Goal: Information Seeking & Learning: Learn about a topic

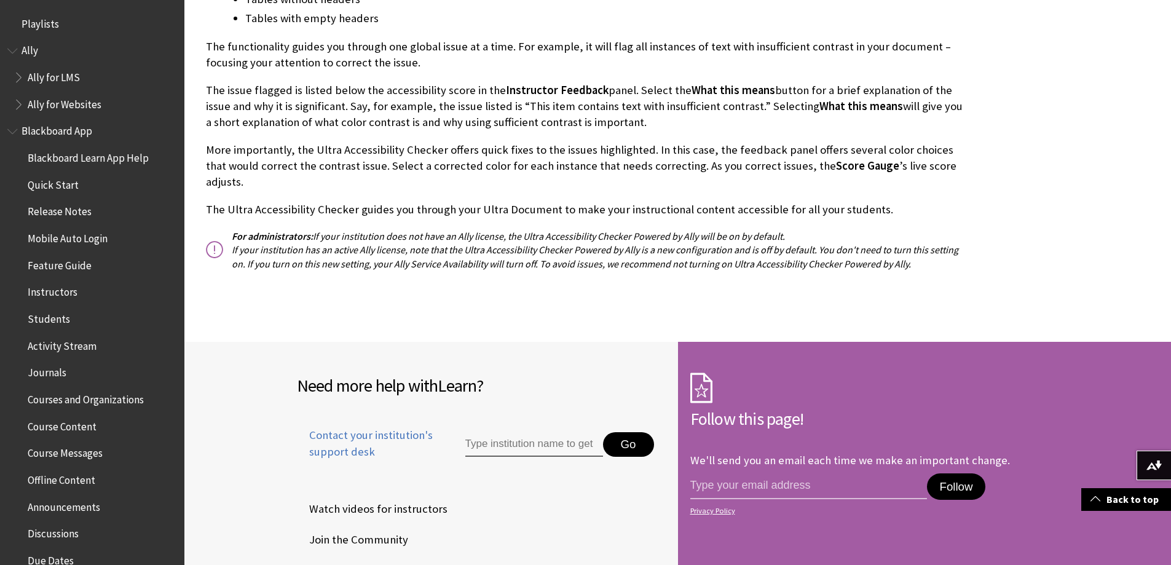
click at [23, 76] on span "Book outline for Anthology Ally Help" at bounding box center [20, 74] width 13 height 15
click at [45, 128] on span "Instructor" at bounding box center [56, 129] width 45 height 17
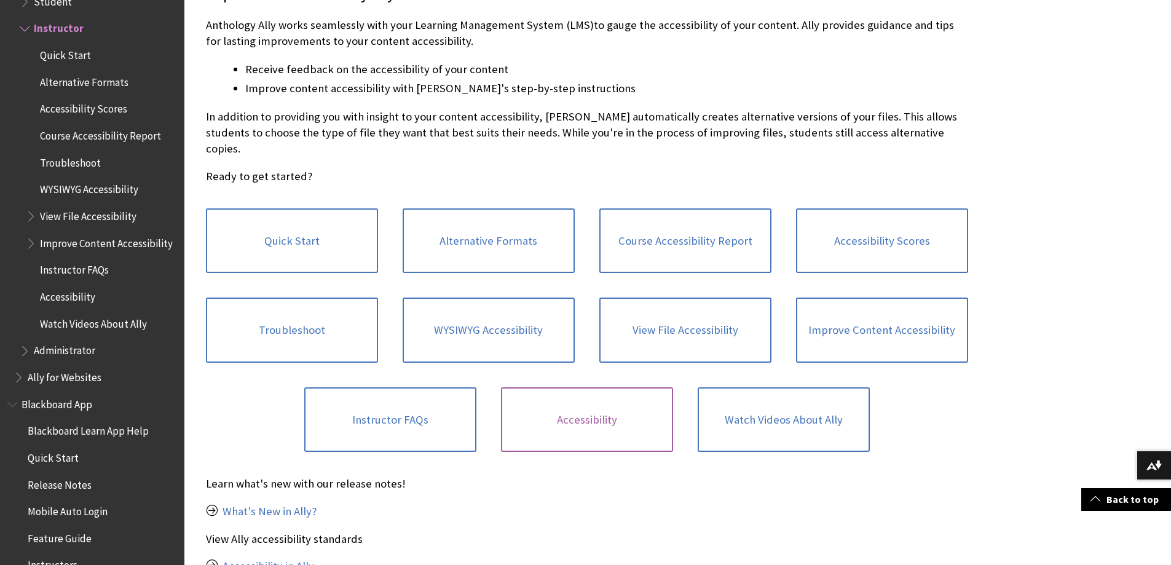
scroll to position [307, 0]
click at [761, 404] on link "Watch Videos About Ally" at bounding box center [784, 419] width 172 height 65
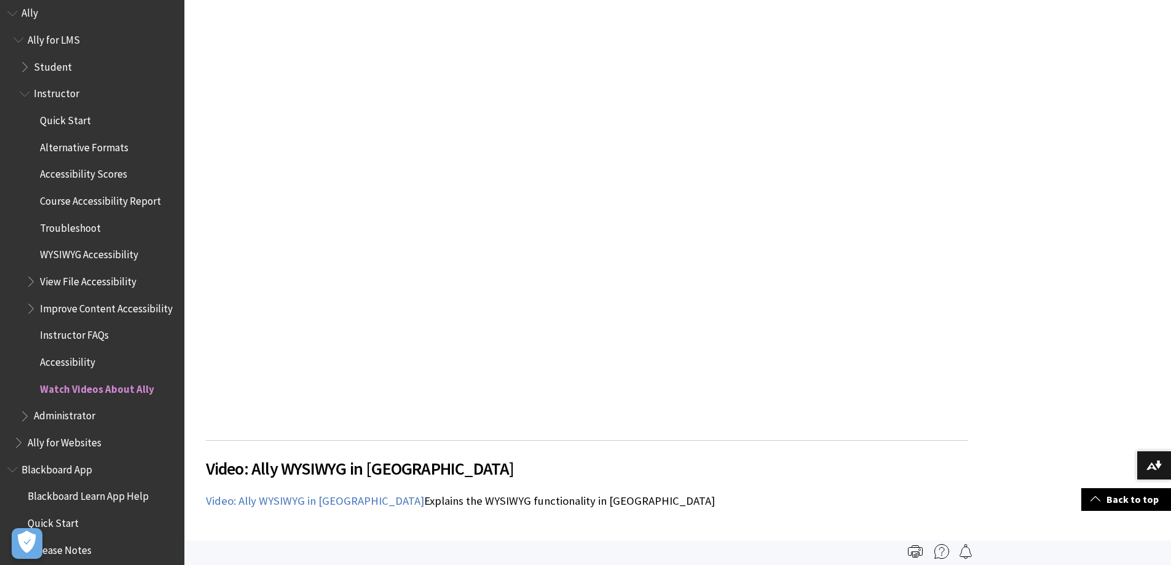
scroll to position [37, 0]
click at [72, 229] on span "Troubleshoot" at bounding box center [70, 226] width 61 height 17
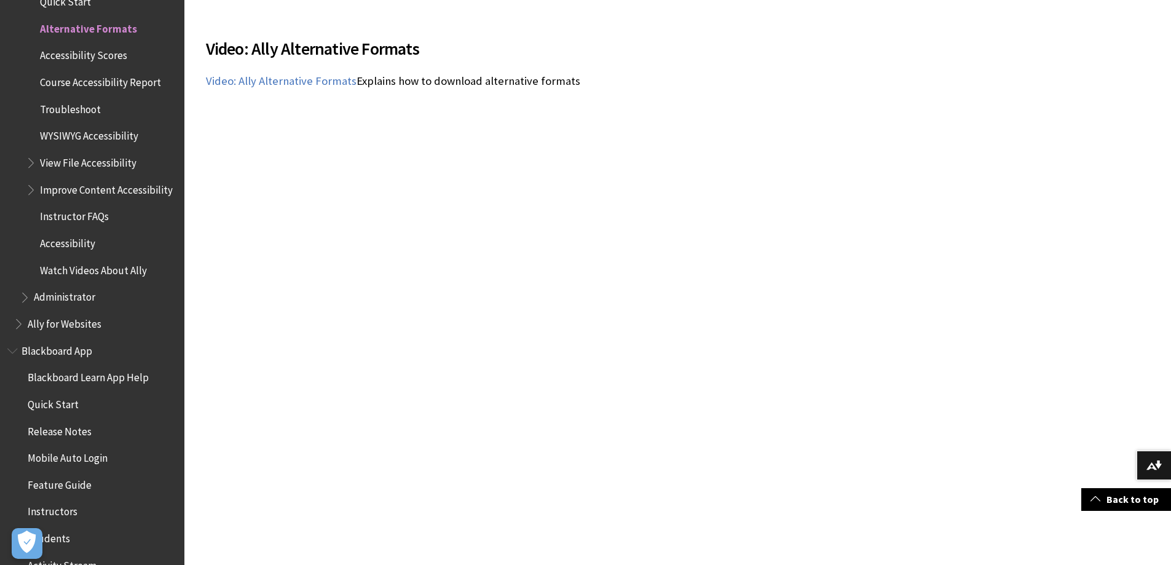
scroll to position [983, 0]
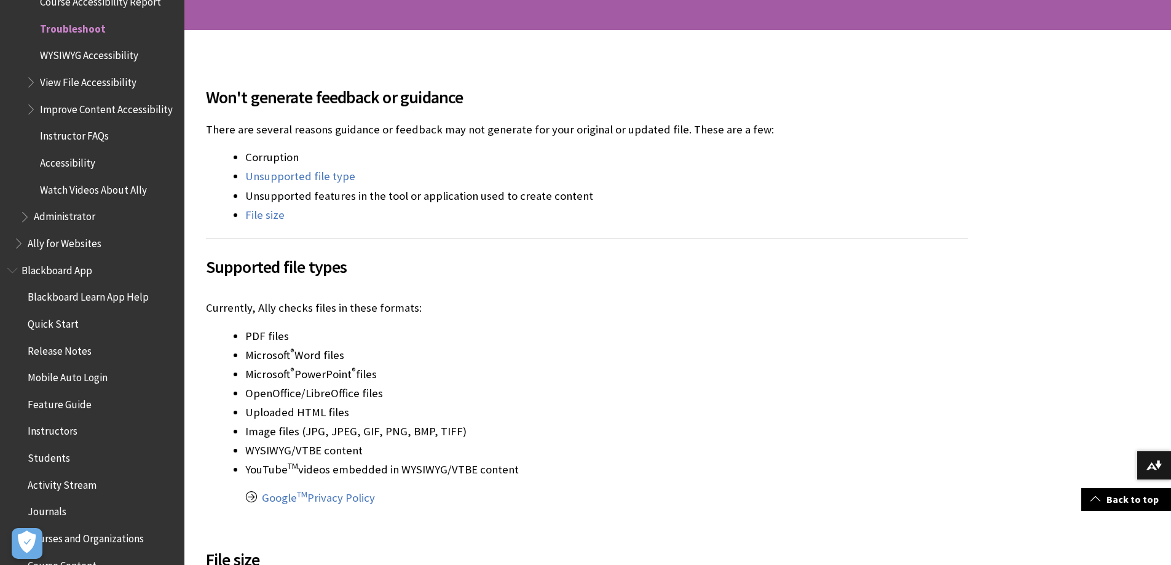
scroll to position [246, 0]
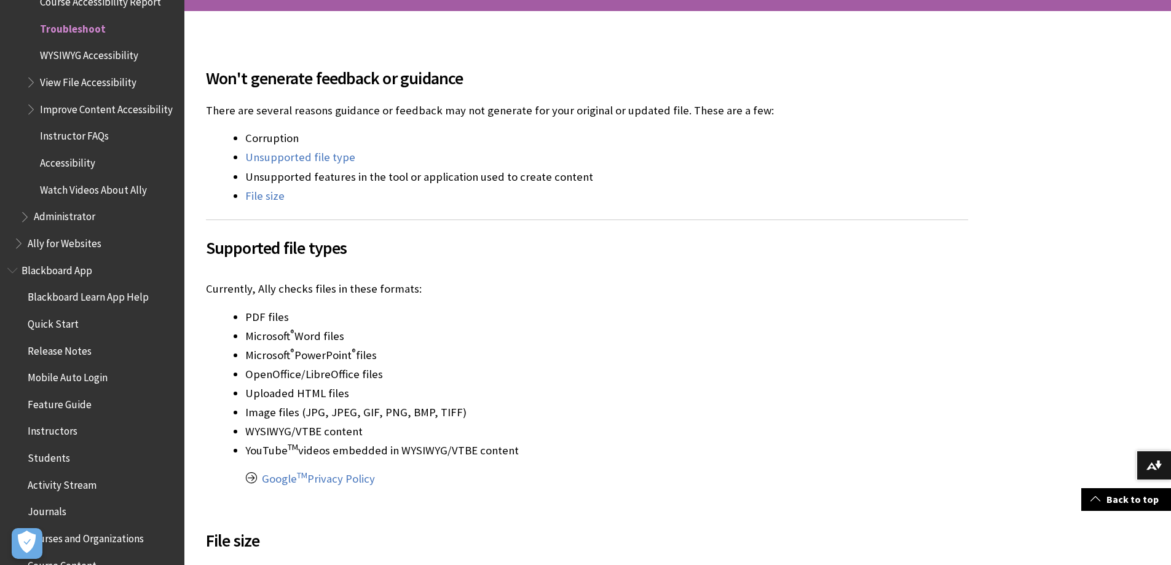
click at [106, 196] on span "Watch Videos About Ally" at bounding box center [93, 187] width 107 height 17
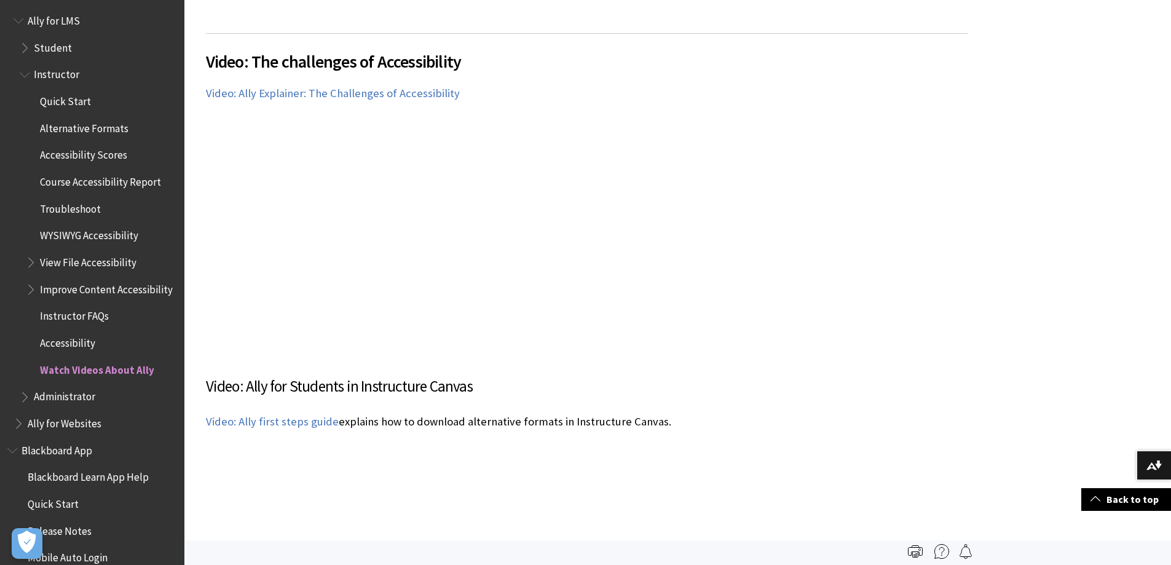
scroll to position [37, 0]
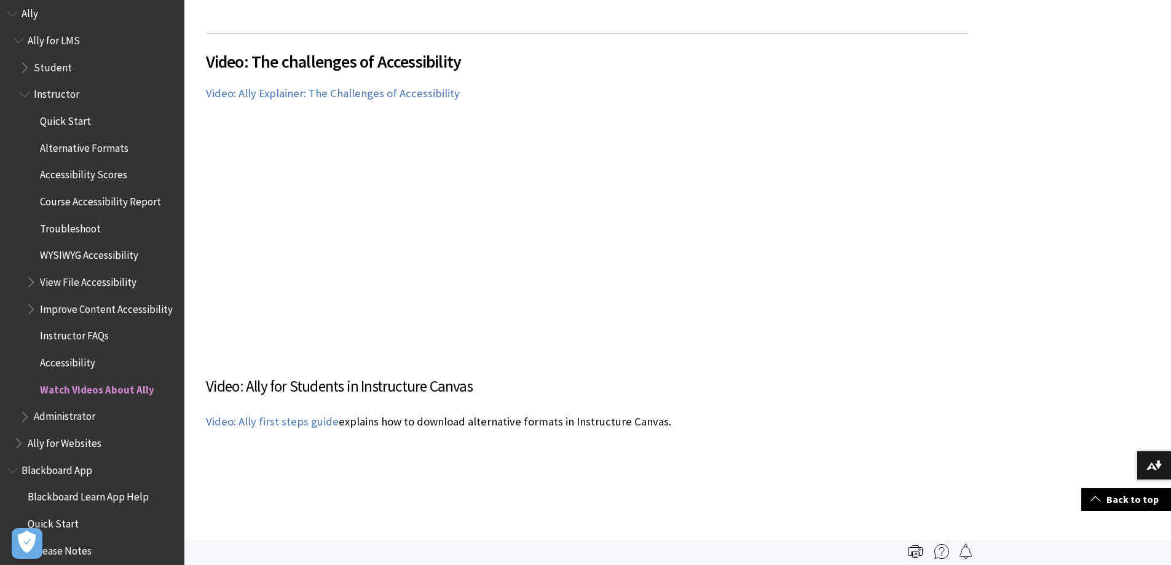
click at [101, 202] on span "Course Accessibility Report" at bounding box center [100, 199] width 121 height 17
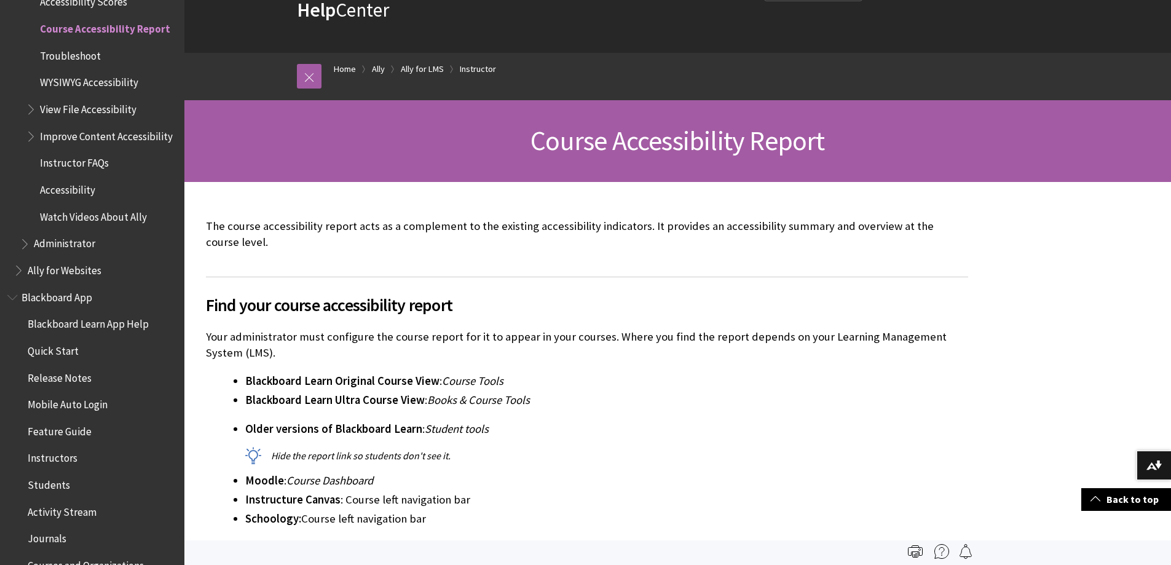
scroll to position [61, 0]
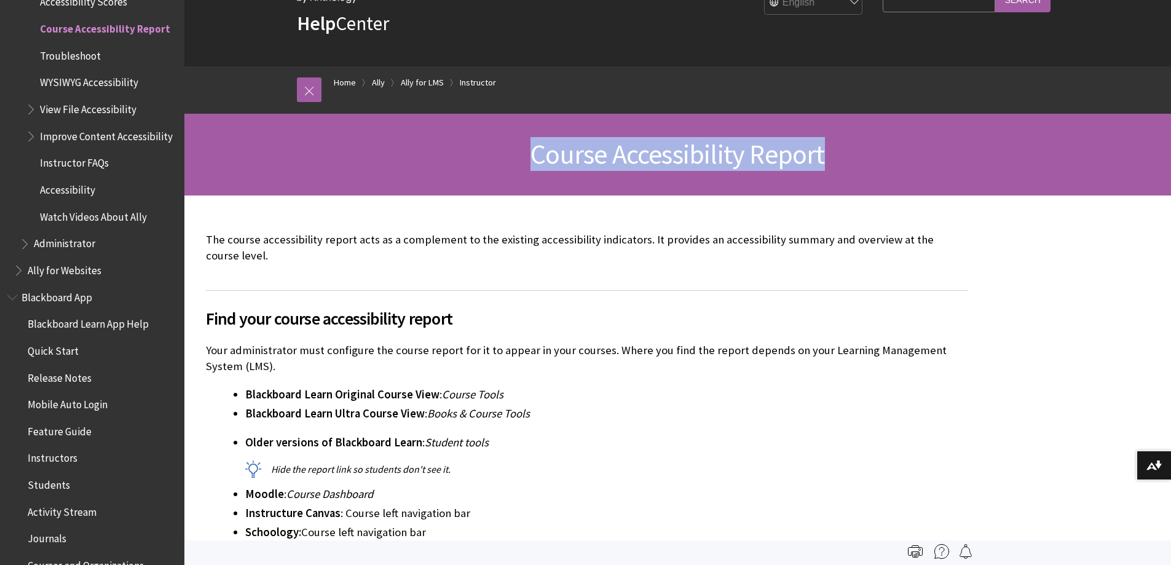
drag, startPoint x: 530, startPoint y: 153, endPoint x: 841, endPoint y: 160, distance: 311.1
click at [841, 160] on h1 "Course Accessibility Report" at bounding box center [678, 154] width 787 height 33
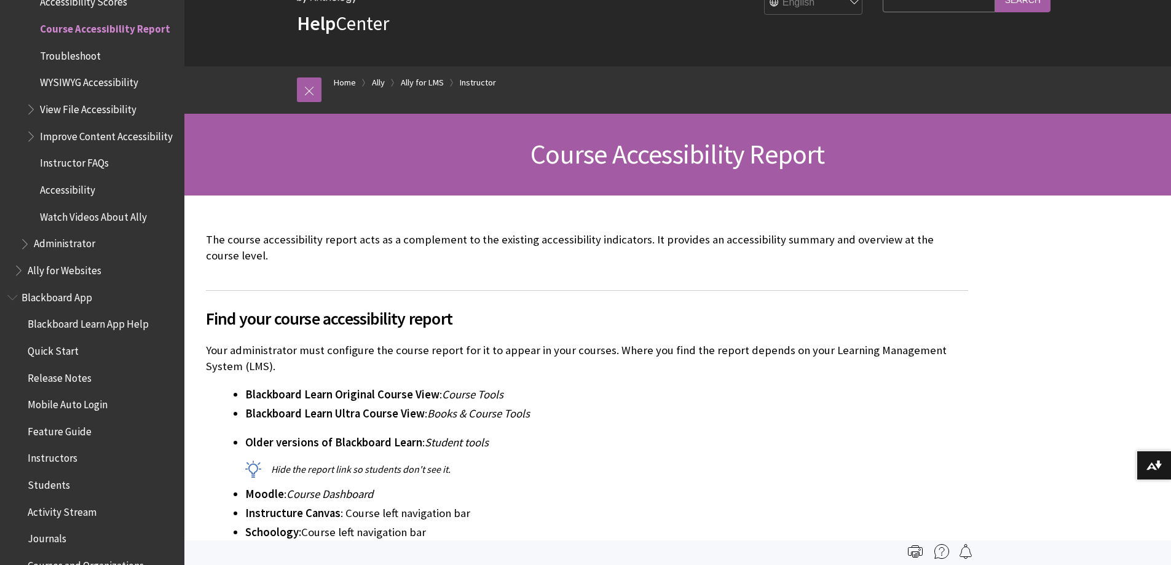
click at [600, 225] on div "The course accessibility report acts as a complement to the existing accessibil…" at bounding box center [587, 247] width 762 height 55
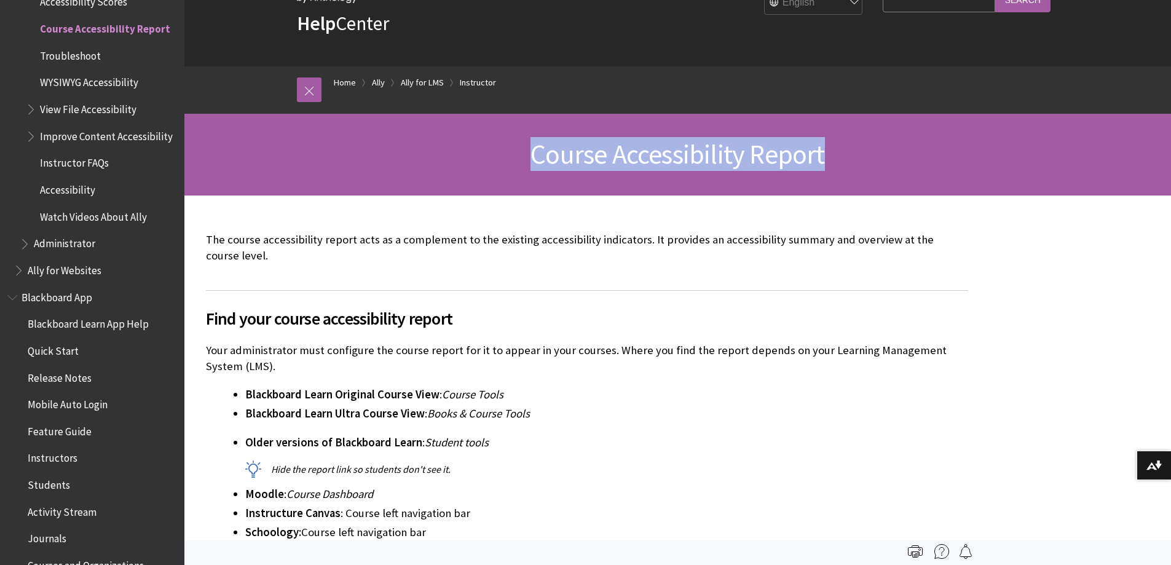
drag, startPoint x: 526, startPoint y: 149, endPoint x: 915, endPoint y: 136, distance: 388.6
click at [915, 136] on div "Course Accessibility Report" at bounding box center [677, 155] width 986 height 82
copy span "Course Accessibility Report"
click at [82, 169] on span "Instructor FAQs" at bounding box center [74, 161] width 69 height 17
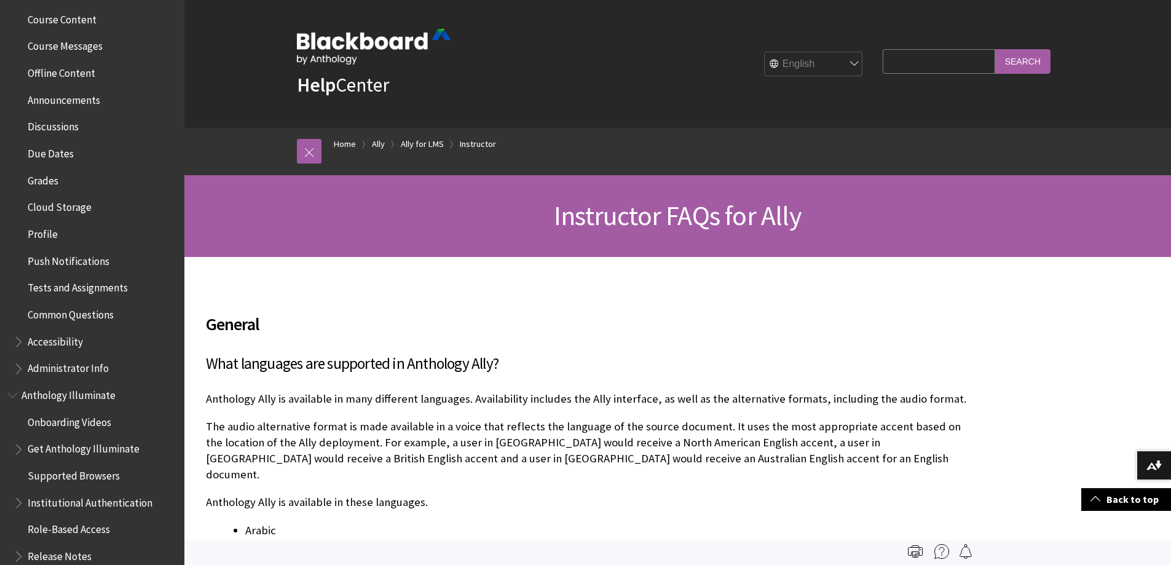
scroll to position [7129, 0]
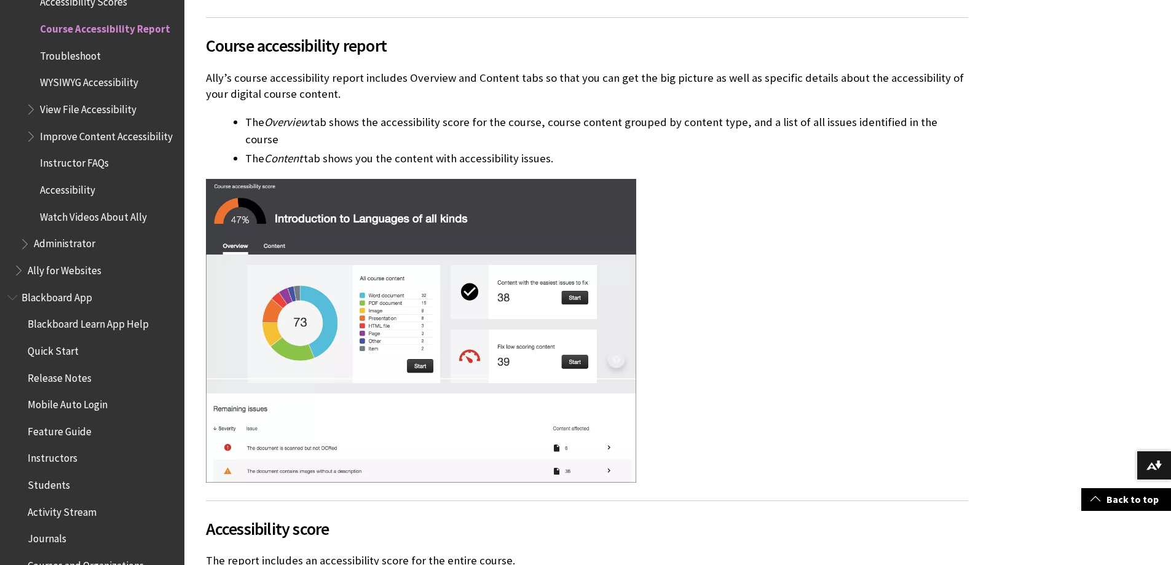
scroll to position [738, 0]
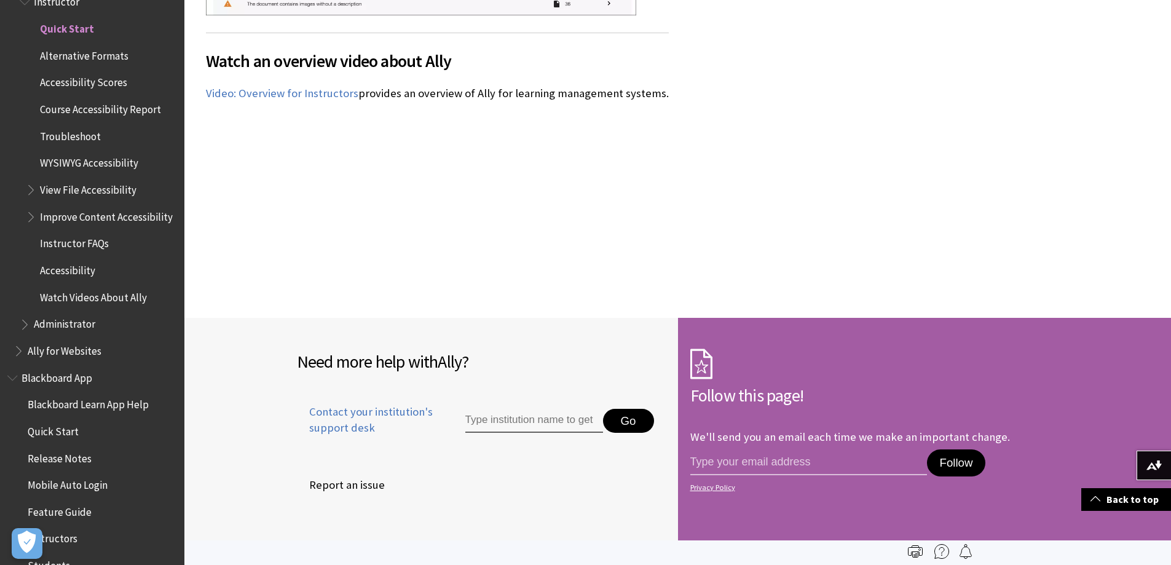
scroll to position [1980, 0]
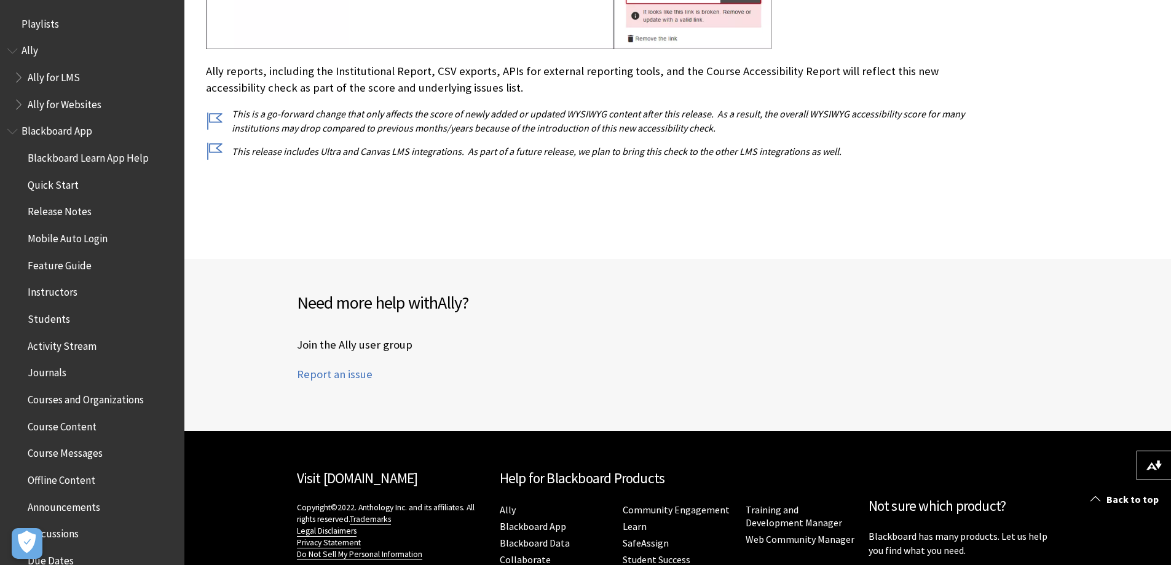
scroll to position [2604, 0]
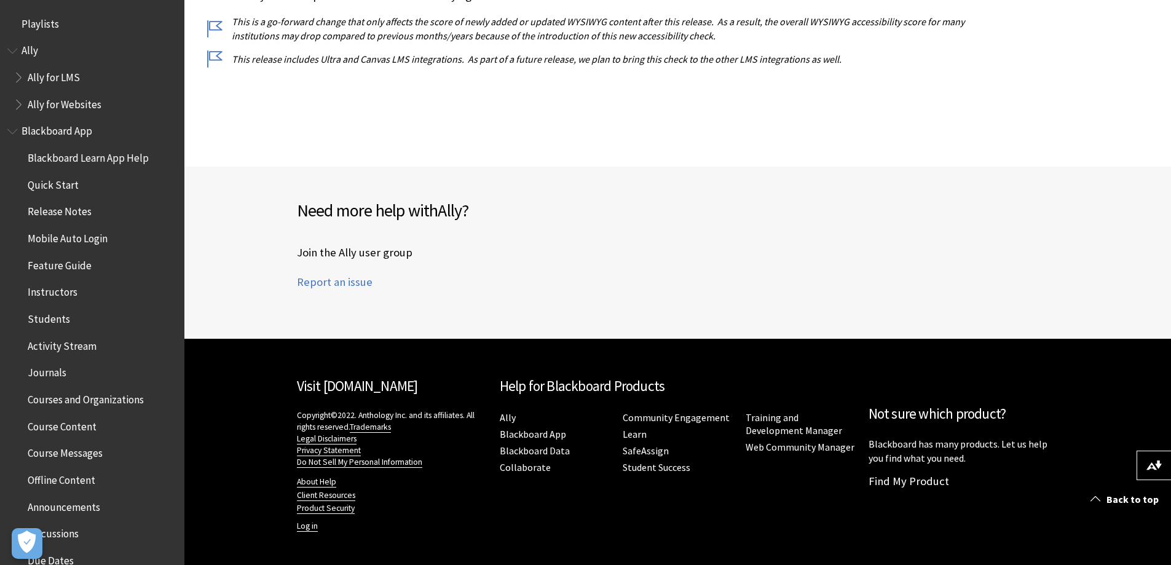
click at [39, 72] on span "Ally for LMS" at bounding box center [54, 75] width 52 height 17
click at [23, 81] on span "Book outline for Anthology Ally Help" at bounding box center [20, 74] width 13 height 15
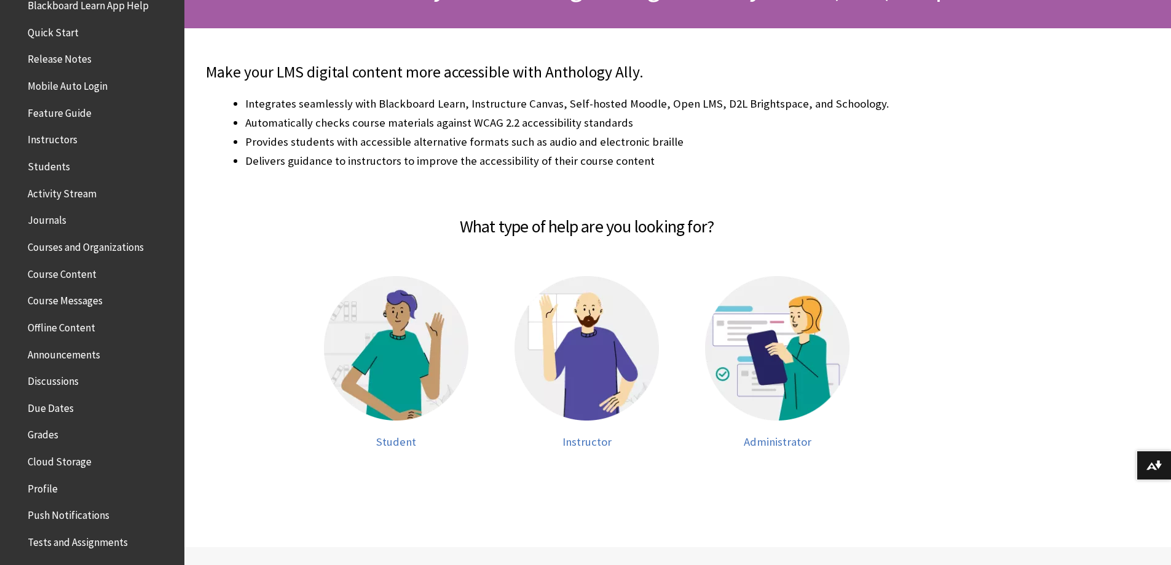
scroll to position [246, 0]
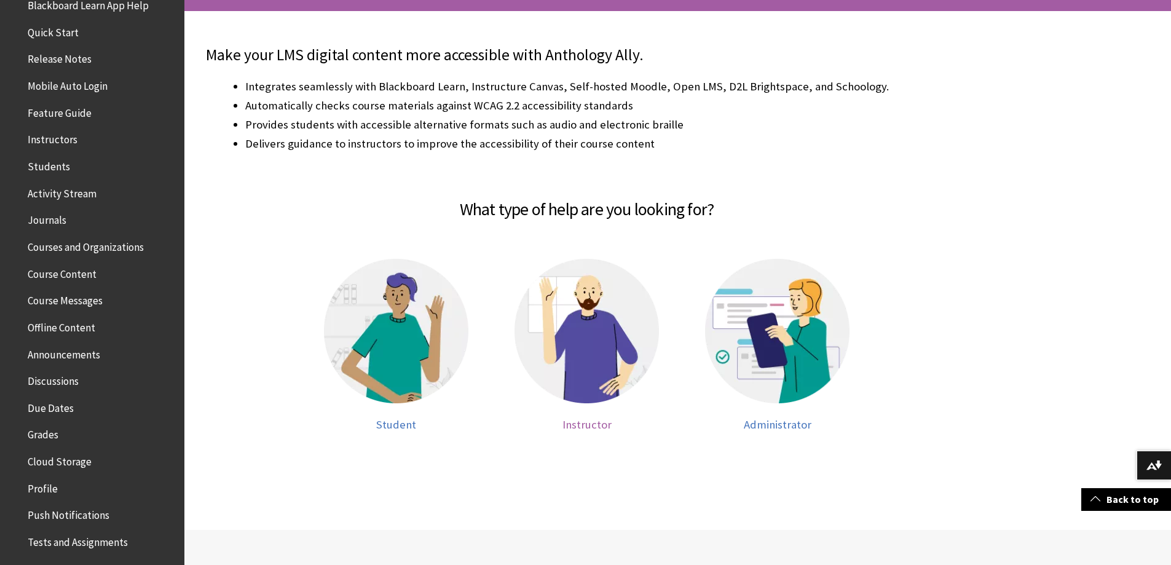
click at [619, 334] on img at bounding box center [586, 331] width 144 height 144
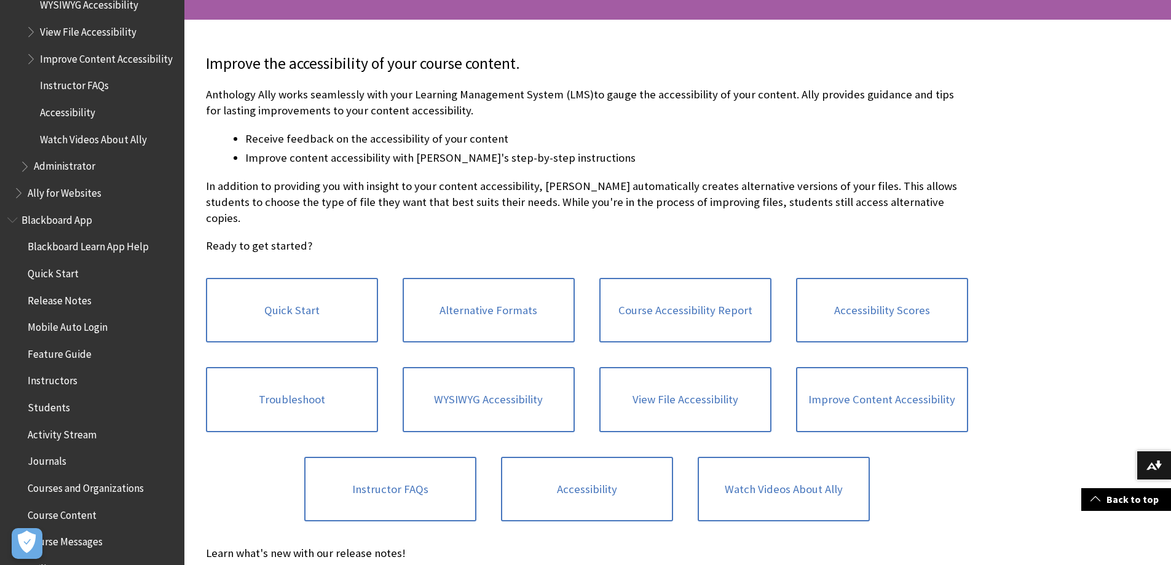
scroll to position [246, 0]
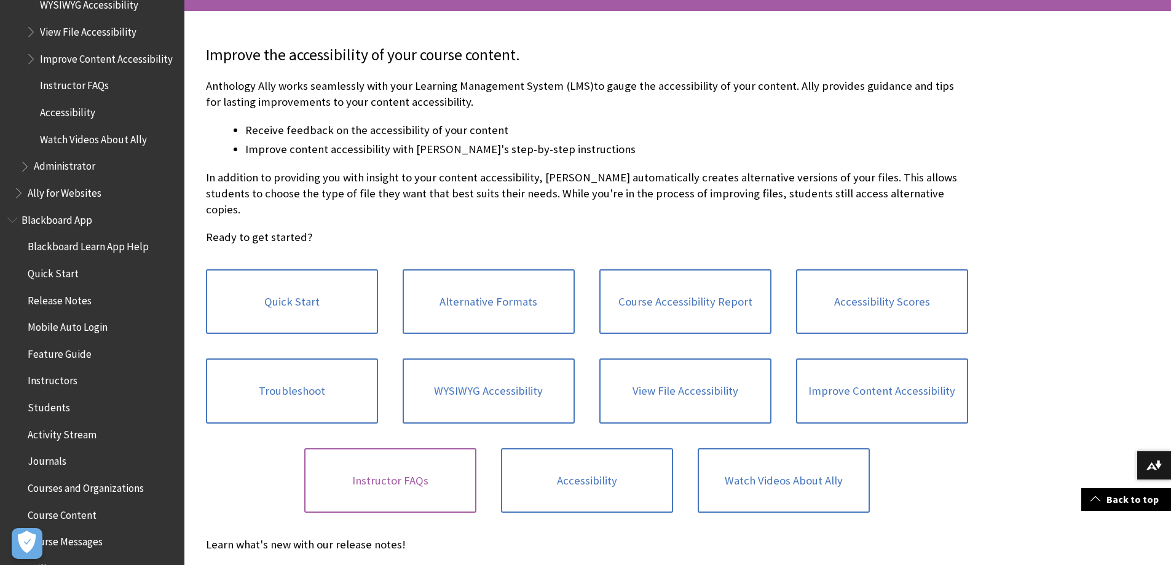
click at [419, 451] on link "Instructor FAQs" at bounding box center [390, 480] width 172 height 65
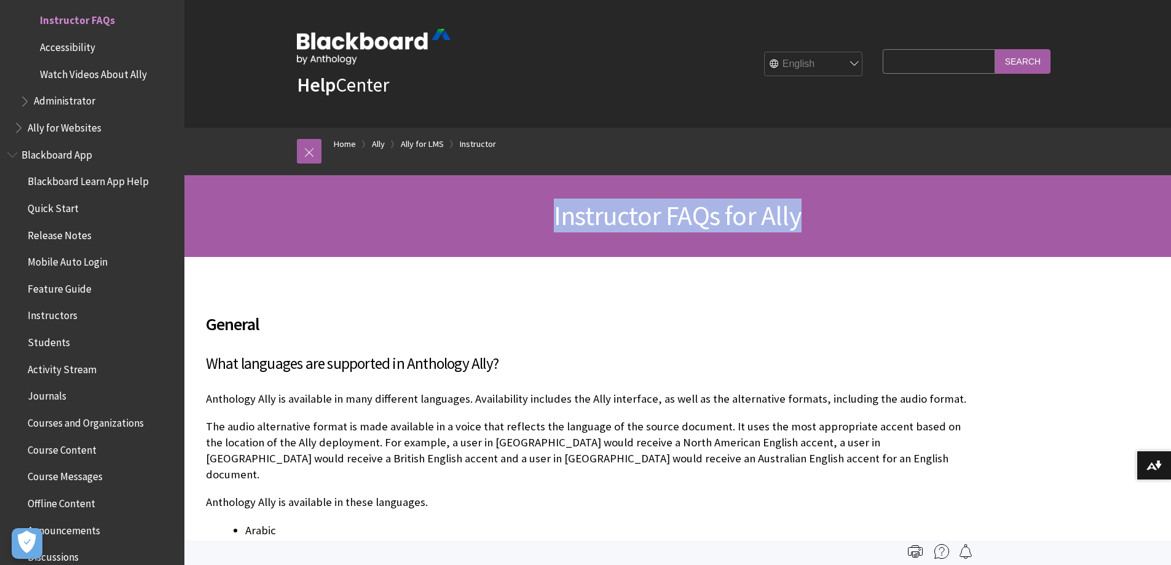
drag, startPoint x: 541, startPoint y: 209, endPoint x: 831, endPoint y: 210, distance: 289.5
click at [831, 210] on h1 "Instructor FAQs for Ally" at bounding box center [678, 216] width 787 height 33
copy span "Instructor FAQs for Ally"
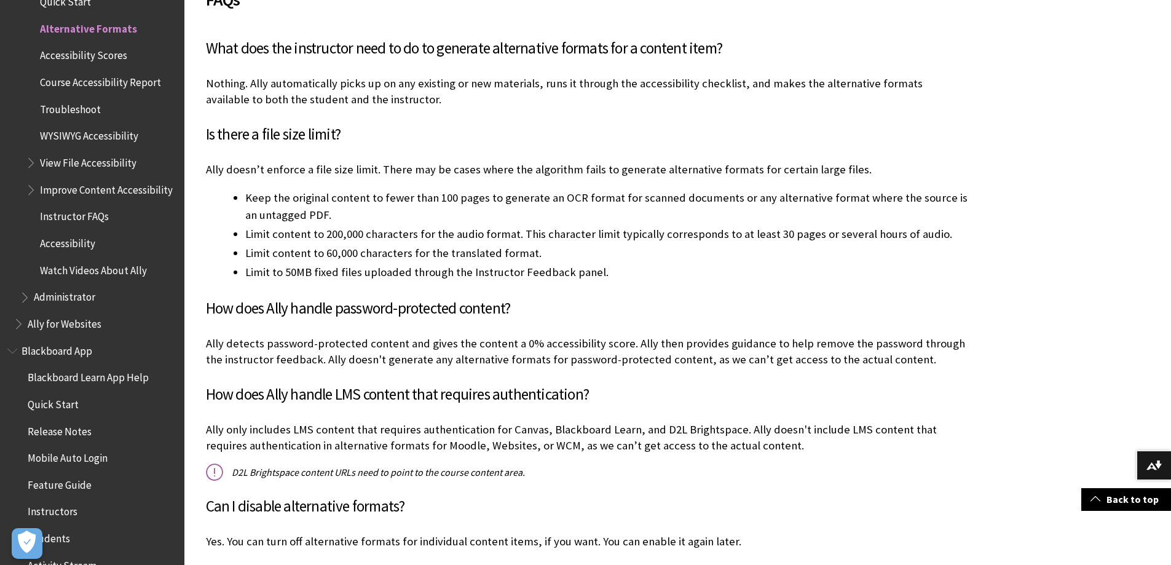
scroll to position [3811, 0]
